Goal: Task Accomplishment & Management: Use online tool/utility

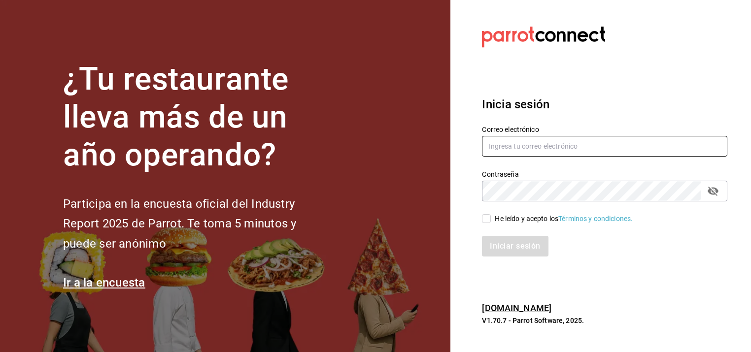
type input "angel.suastegui.alfa@gmail.com"
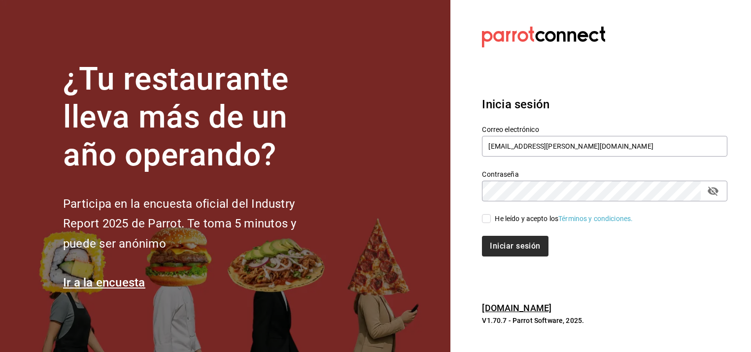
drag, startPoint x: 486, startPoint y: 221, endPoint x: 498, endPoint y: 240, distance: 21.7
click at [487, 221] on input "He leído y acepto los Términos y condiciones." at bounding box center [486, 218] width 9 height 9
checkbox input "true"
click at [507, 246] on button "Iniciar sesión" at bounding box center [515, 246] width 67 height 21
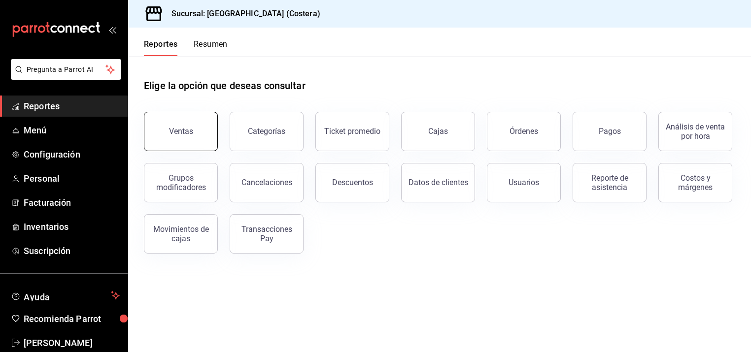
click at [197, 133] on button "Ventas" at bounding box center [181, 131] width 74 height 39
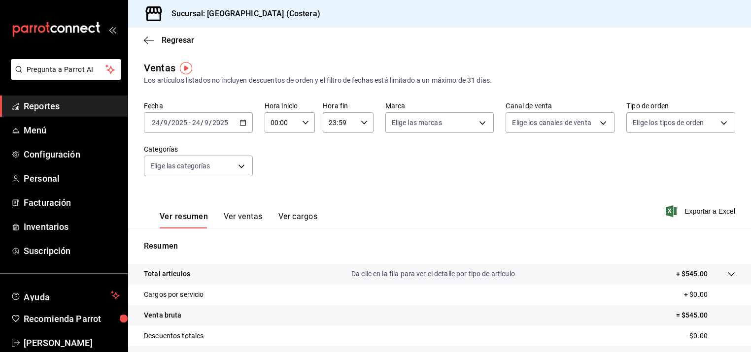
scroll to position [7, 0]
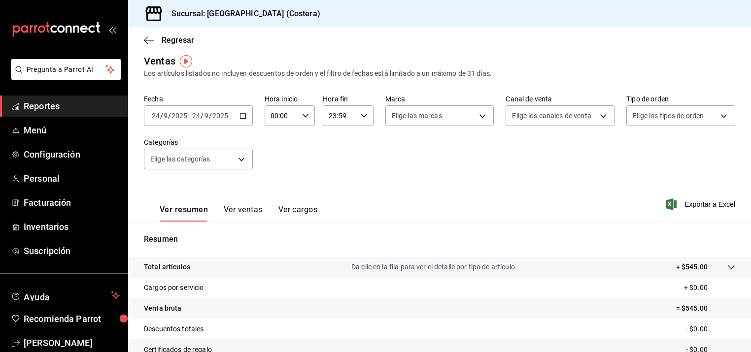
click at [249, 211] on button "Ver ventas" at bounding box center [243, 213] width 39 height 17
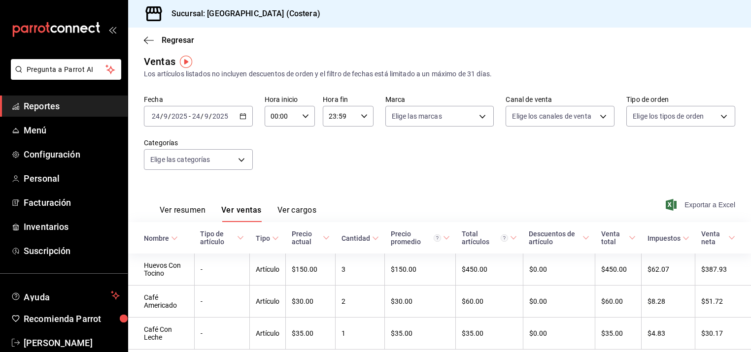
click at [719, 206] on span "Exportar a Excel" at bounding box center [702, 205] width 68 height 12
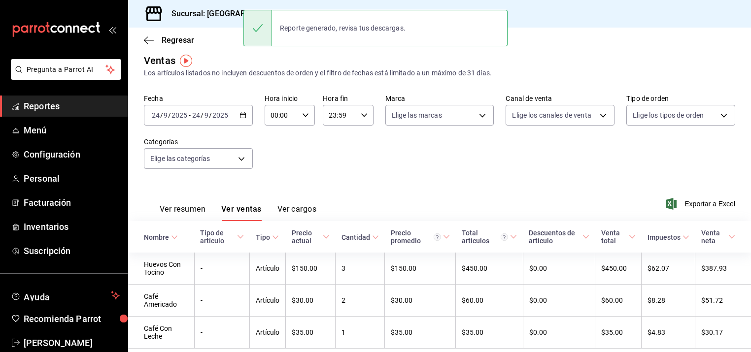
click at [311, 153] on div "Fecha [DATE] [DATE] - [DATE] [DATE] Hora inicio 00:00 Hora inicio Hora fin 23:5…" at bounding box center [439, 137] width 591 height 87
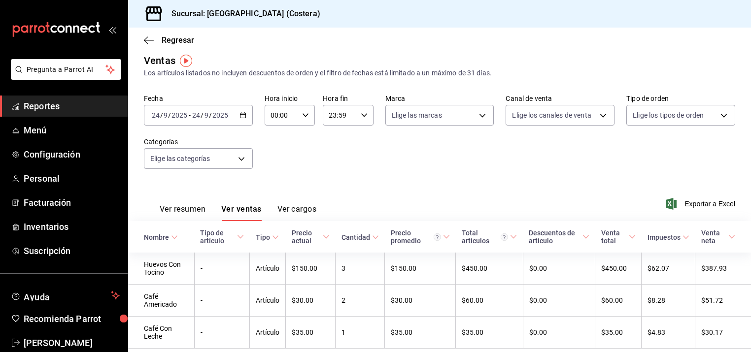
click at [35, 109] on span "Reportes" at bounding box center [72, 106] width 96 height 13
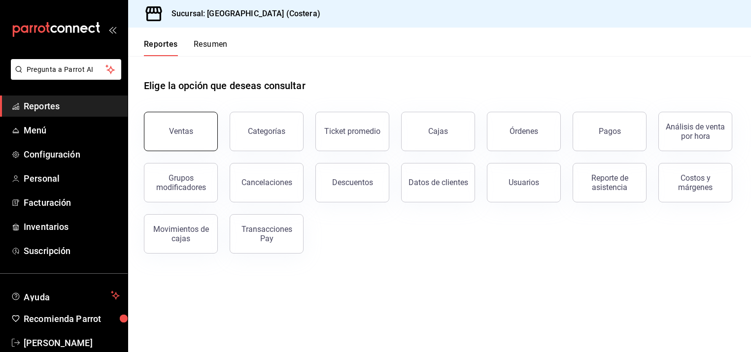
click at [199, 138] on button "Ventas" at bounding box center [181, 131] width 74 height 39
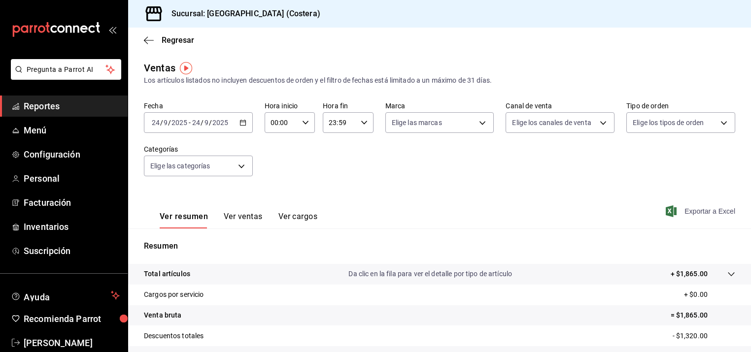
click at [702, 213] on span "Exportar a Excel" at bounding box center [702, 212] width 68 height 12
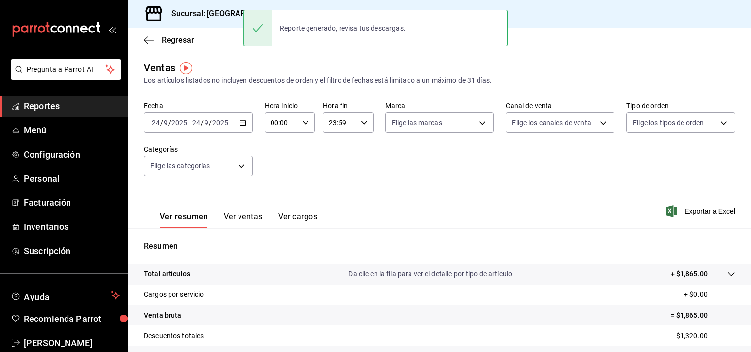
click at [339, 69] on div "Ventas Los artículos listados no incluyen descuentos de orden y el filtro de fe…" at bounding box center [439, 73] width 591 height 25
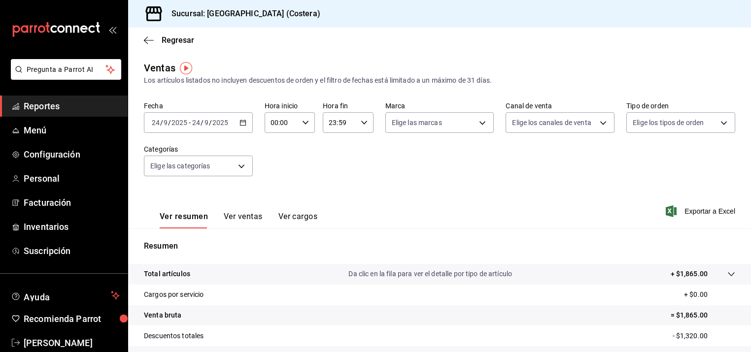
click at [276, 1] on div "Sucursal: [GEOGRAPHIC_DATA] (Costera)" at bounding box center [230, 14] width 188 height 28
